Goal: Find specific page/section: Find specific page/section

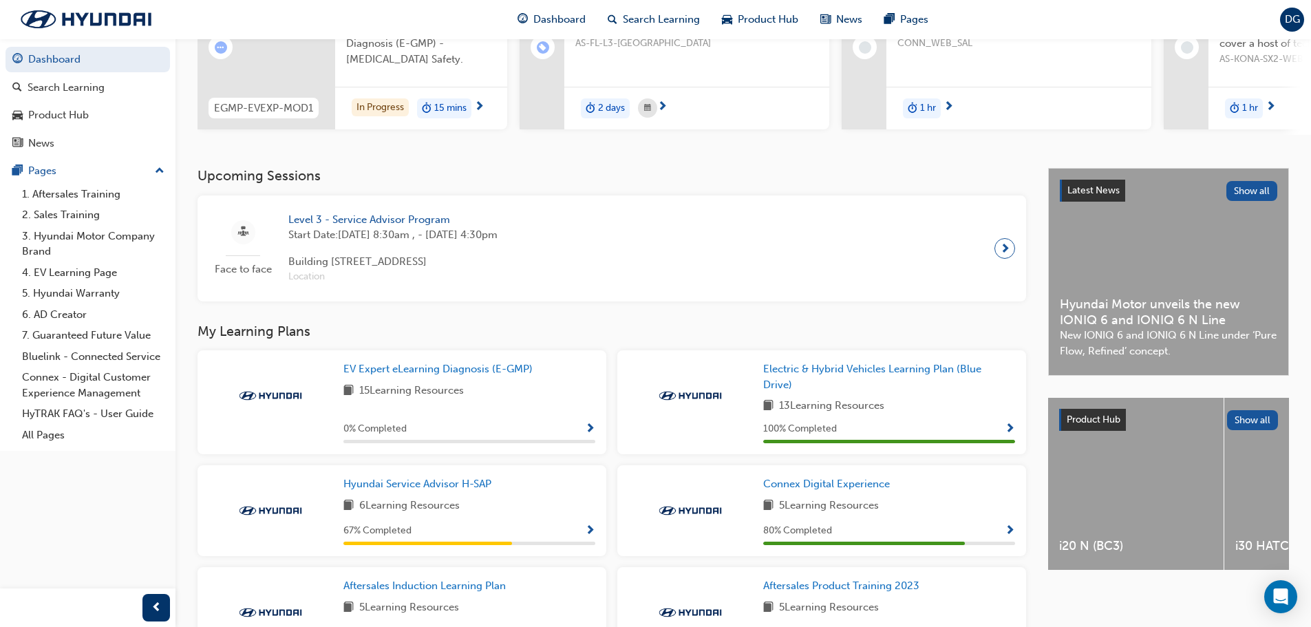
scroll to position [206, 0]
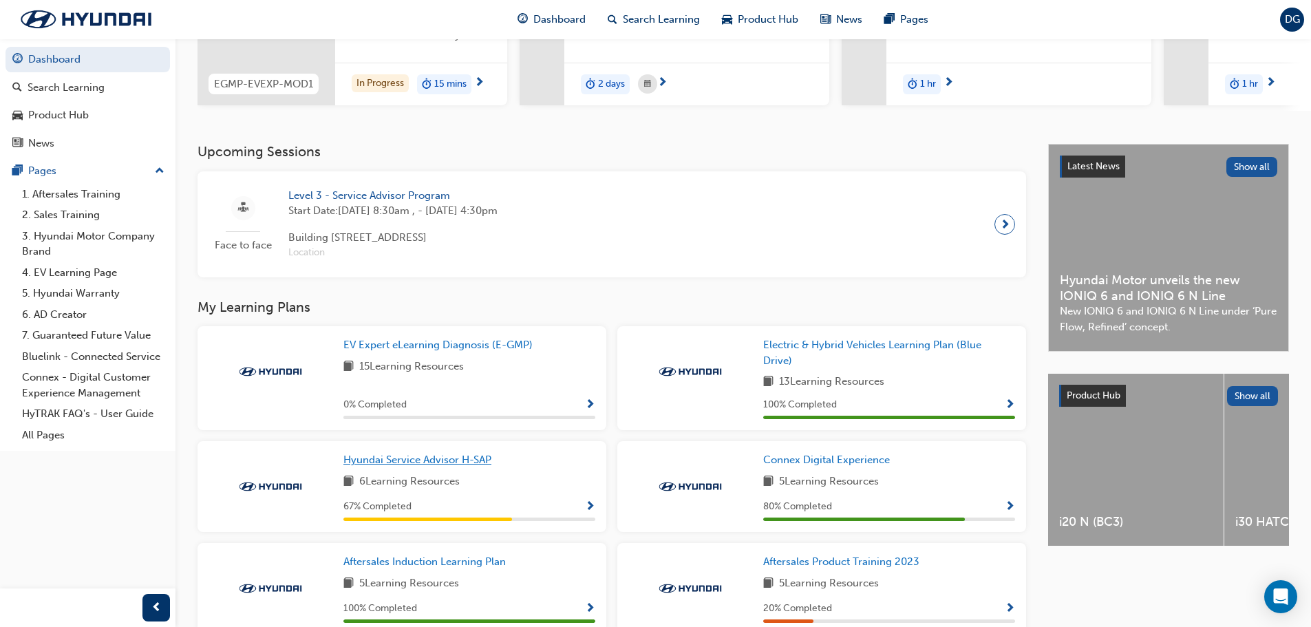
click at [389, 466] on span "Hyundai Service Advisor H-SAP" at bounding box center [417, 459] width 148 height 12
